Goal: Task Accomplishment & Management: Use online tool/utility

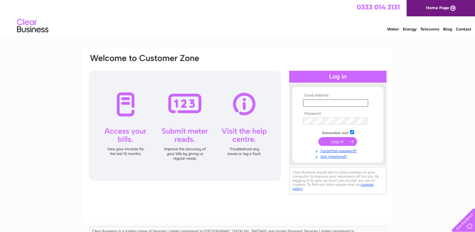
click at [311, 103] on input "text" at bounding box center [335, 103] width 65 height 8
type input "williamnelson@btinternet.com"
click at [336, 141] on input "submit" at bounding box center [337, 140] width 39 height 9
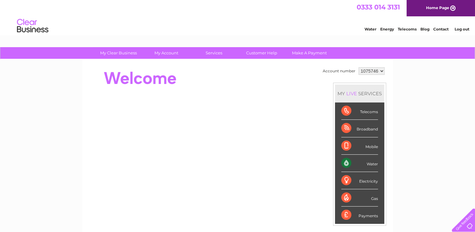
click at [365, 163] on div "Water" at bounding box center [359, 162] width 37 height 17
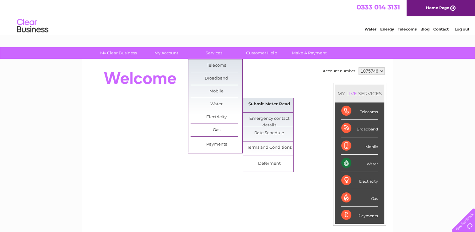
click at [258, 103] on link "Submit Meter Read" at bounding box center [269, 104] width 52 height 13
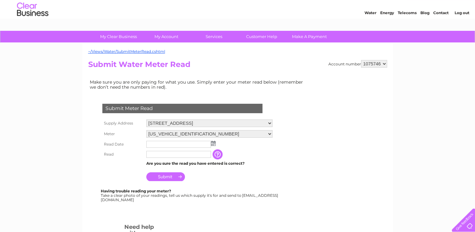
scroll to position [31, 0]
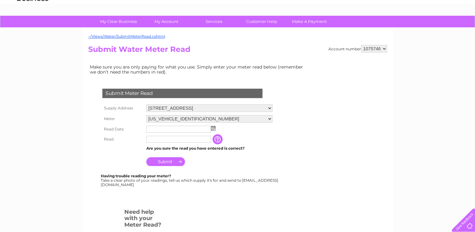
click at [156, 128] on input "text" at bounding box center [178, 129] width 65 height 7
click at [212, 128] on img at bounding box center [213, 128] width 5 height 5
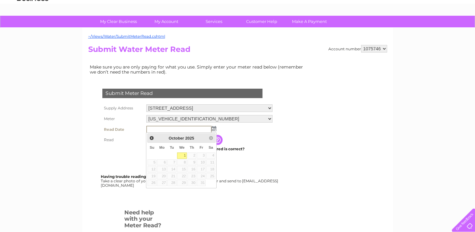
click at [186, 154] on link "1" at bounding box center [182, 155] width 10 height 6
type input "2025/10/01"
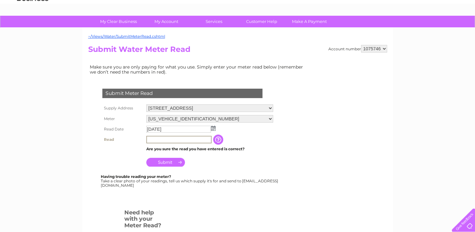
click at [160, 140] on input "text" at bounding box center [178, 140] width 65 height 8
type input "00087"
click at [162, 160] on input "Submit" at bounding box center [165, 161] width 39 height 9
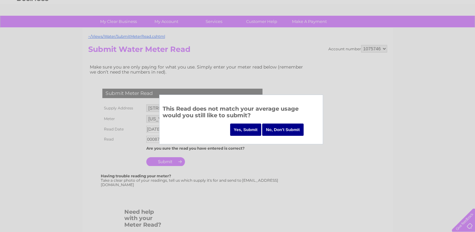
click at [276, 129] on input "No, Don't Submit" at bounding box center [282, 129] width 41 height 12
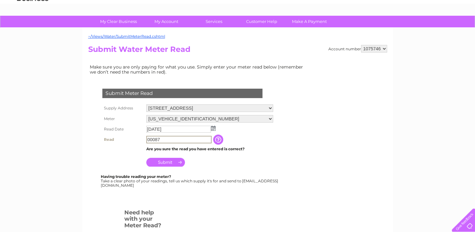
drag, startPoint x: 147, startPoint y: 137, endPoint x: 163, endPoint y: 140, distance: 16.9
click at [163, 140] on input "00087" at bounding box center [178, 140] width 65 height 8
drag, startPoint x: 204, startPoint y: 190, endPoint x: 215, endPoint y: 176, distance: 17.4
click at [207, 189] on div "Submit Meter Read Supply Address 37A West Donington Street, Darvel, East Ayrshi…" at bounding box center [183, 141] width 191 height 130
click at [221, 164] on td "Submit" at bounding box center [210, 160] width 130 height 15
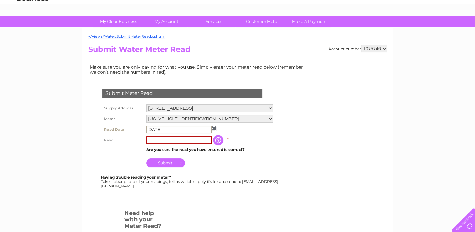
click at [172, 126] on input "2025/10/01" at bounding box center [178, 130] width 65 height 8
click at [221, 140] on input "button" at bounding box center [218, 139] width 11 height 10
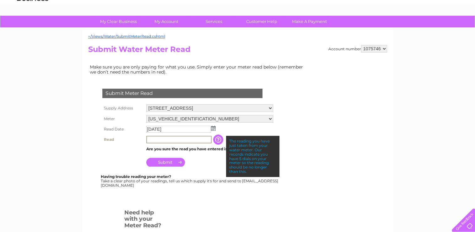
click at [163, 138] on input "text" at bounding box center [178, 140] width 65 height 8
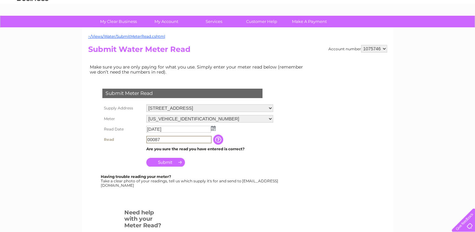
type input "00087"
click at [162, 163] on input "Submit" at bounding box center [165, 161] width 39 height 9
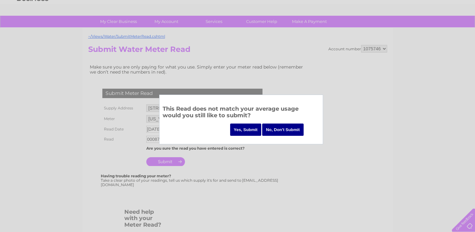
click at [254, 129] on input "Yes, Submit" at bounding box center [245, 129] width 31 height 12
